Goal: Information Seeking & Learning: Learn about a topic

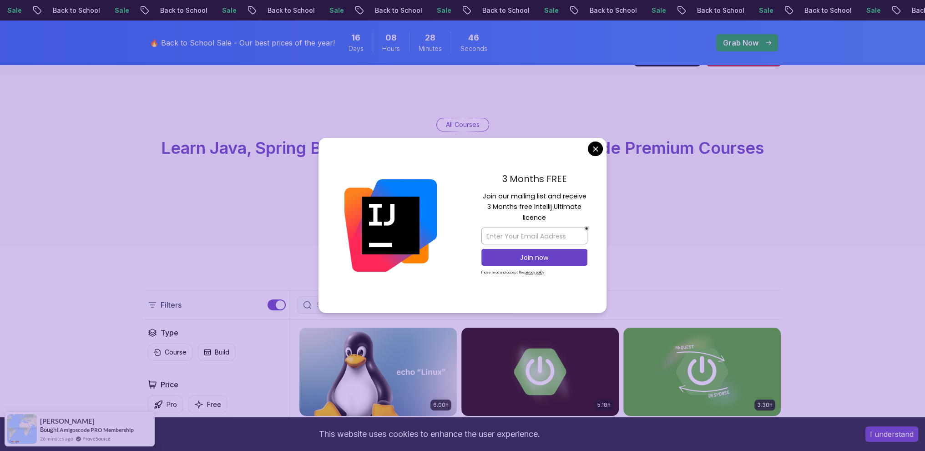
scroll to position [45, 0]
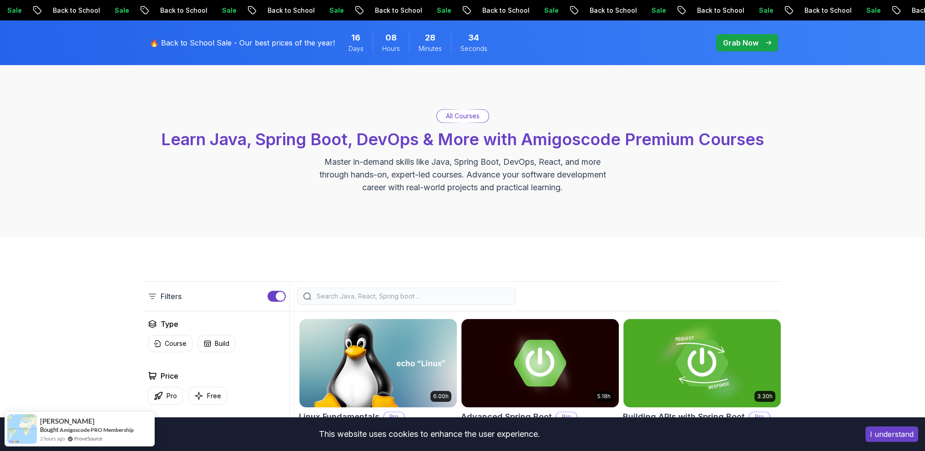
scroll to position [0, 0]
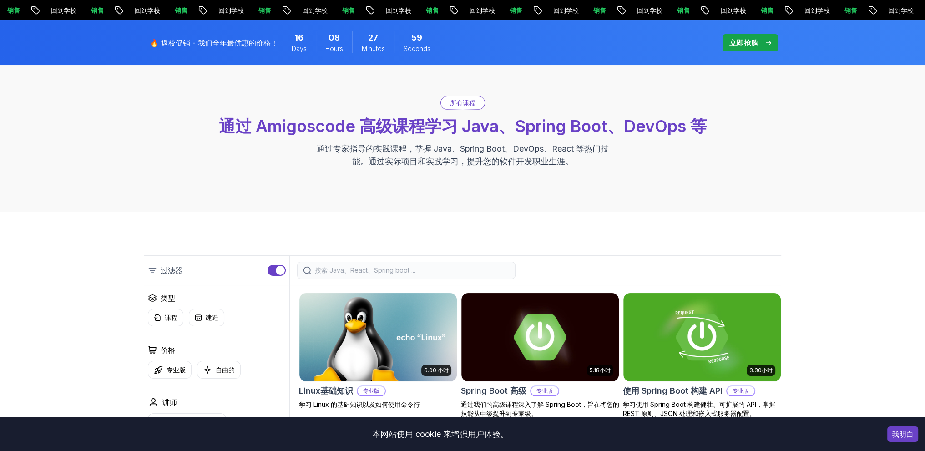
click at [435, 268] on input "search" at bounding box center [412, 270] width 195 height 9
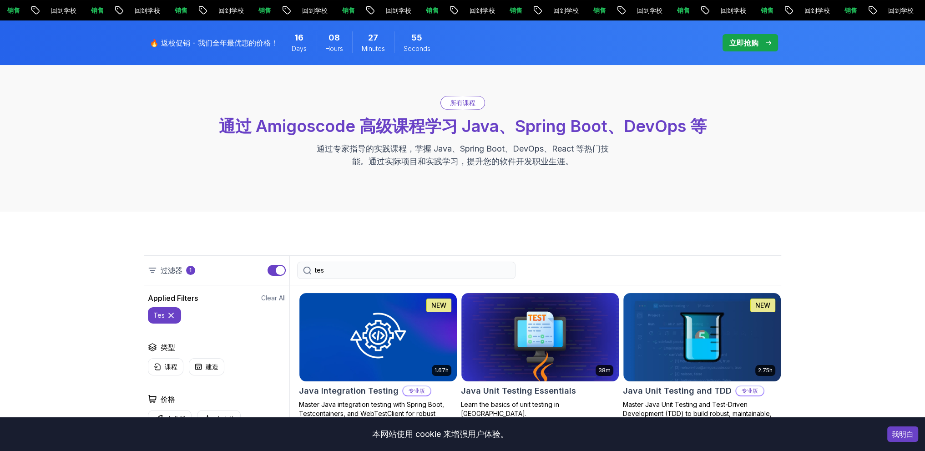
type input "test"
